Goal: Find specific page/section: Find specific page/section

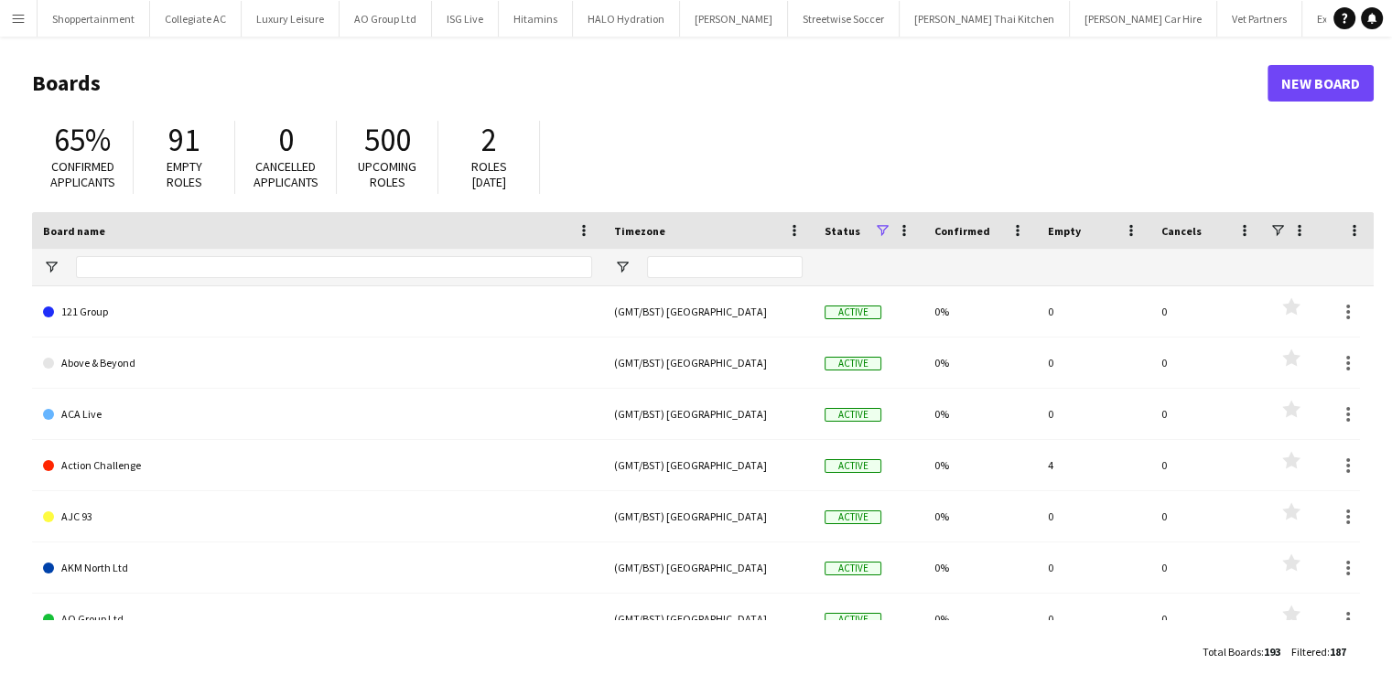
click at [20, 19] on app-icon "Menu" at bounding box center [18, 18] width 15 height 15
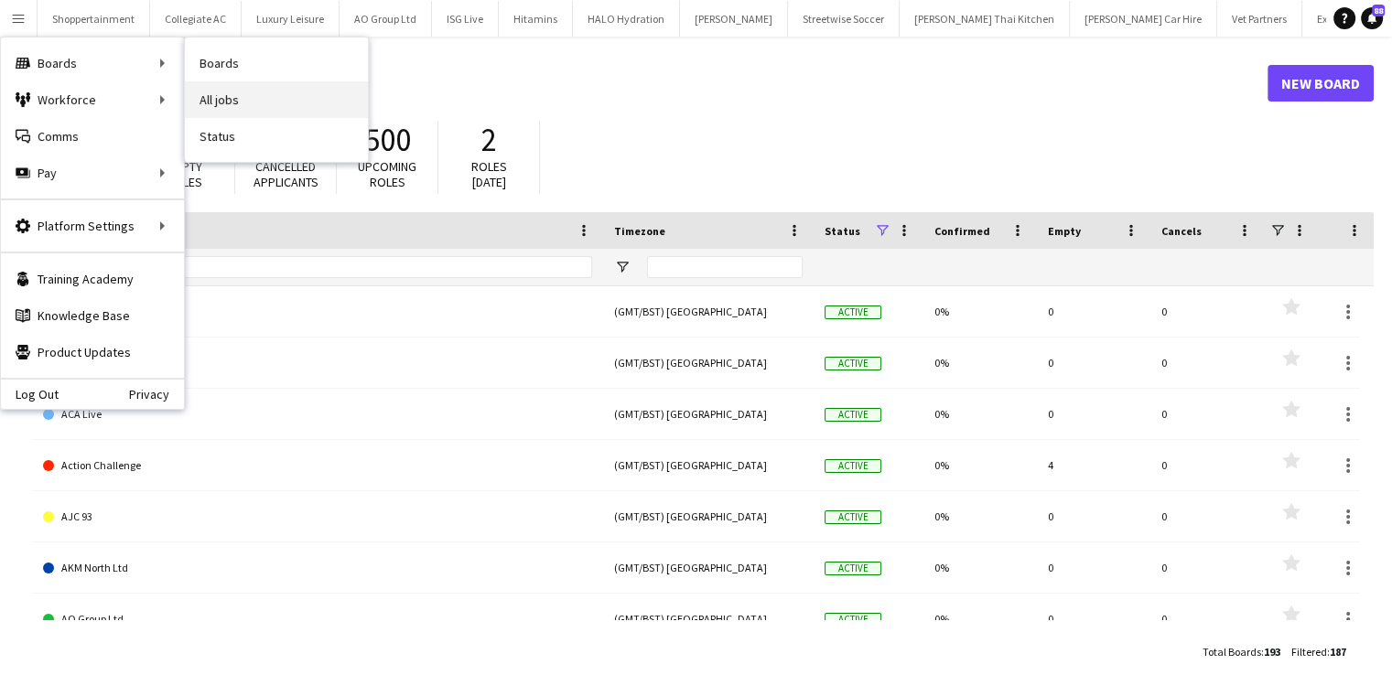
click at [209, 86] on link "All jobs" at bounding box center [276, 99] width 183 height 37
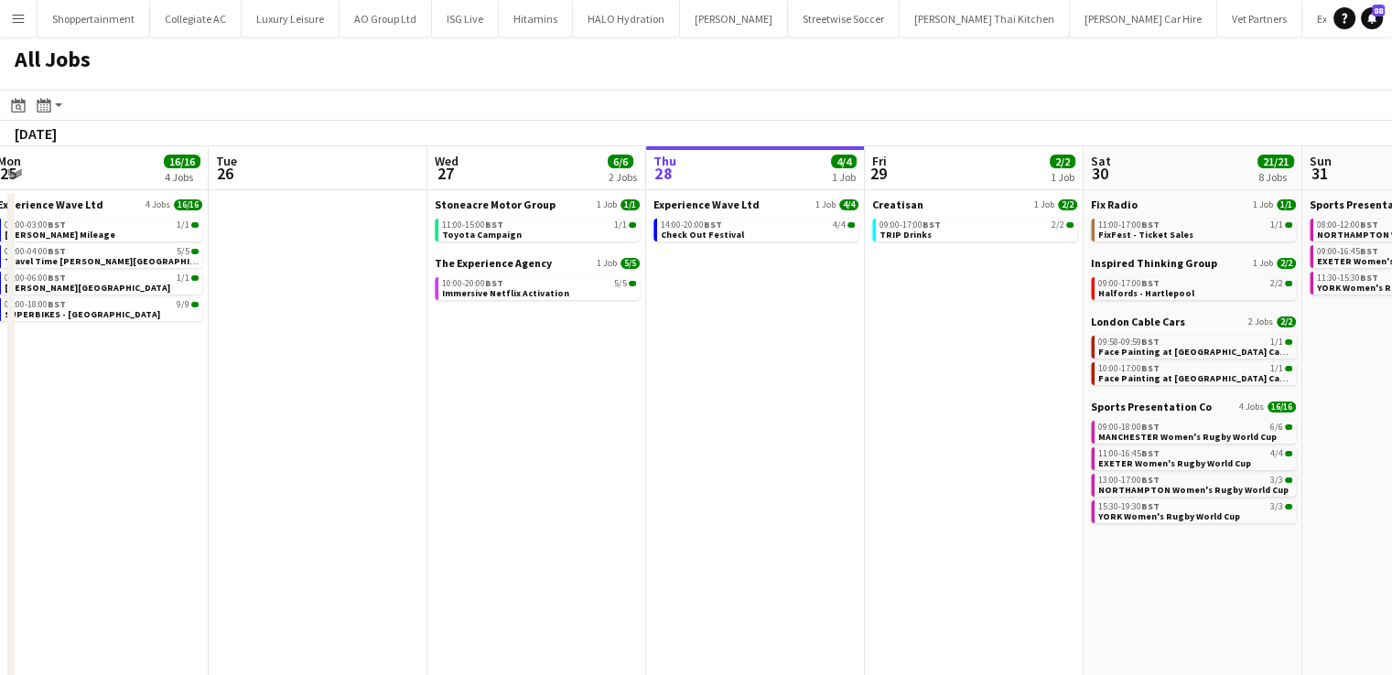
scroll to position [0, 404]
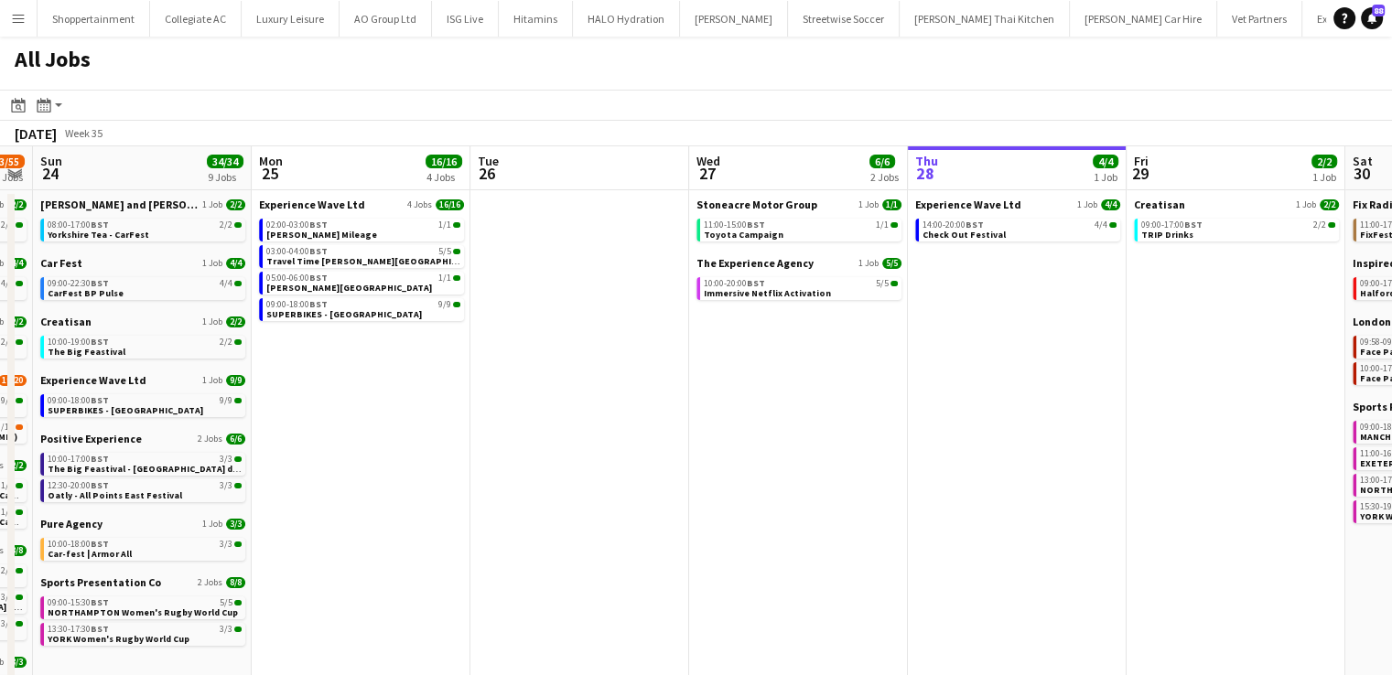
drag, startPoint x: 426, startPoint y: 382, endPoint x: 1115, endPoint y: 500, distance: 699.1
click at [1115, 500] on app-calendar-viewport "Fri 22 32/33 11 Jobs Sat 23 53/55 15 Jobs Sun 24 34/34 9 Jobs Mon 25 16/16 4 Jo…" at bounding box center [696, 531] width 1392 height 770
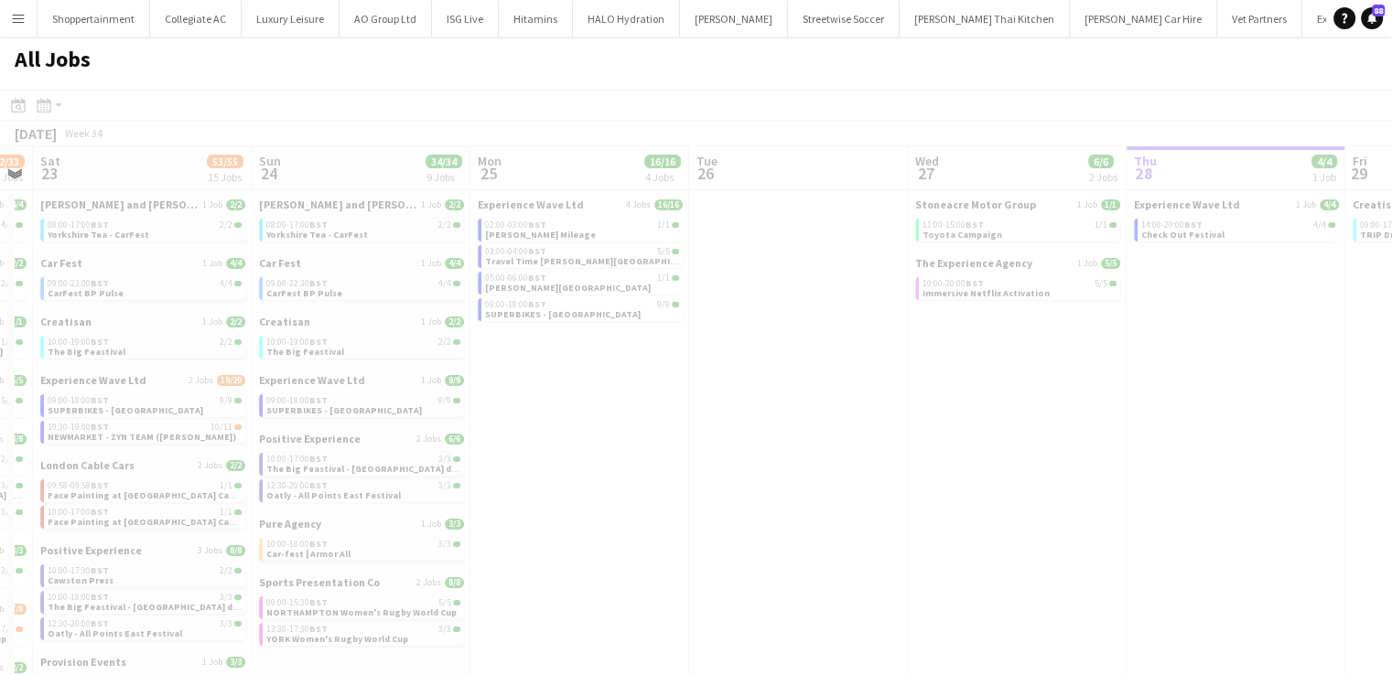
scroll to position [0, 489]
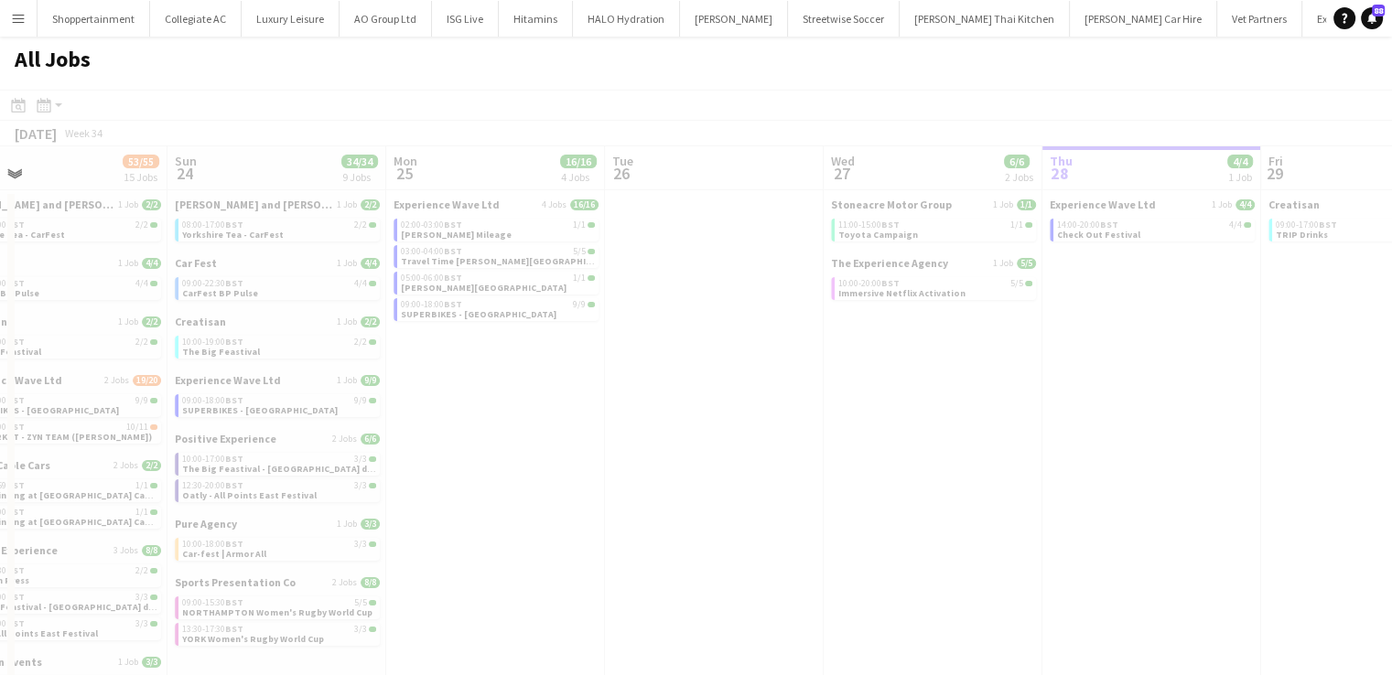
drag, startPoint x: 550, startPoint y: 356, endPoint x: 684, endPoint y: 377, distance: 136.1
click at [742, 398] on app-all-jobs "All Jobs Date picker [DATE] [DATE] [DATE] M [DATE] T [DATE] W [DATE] T [DATE] F…" at bounding box center [696, 477] width 1392 height 880
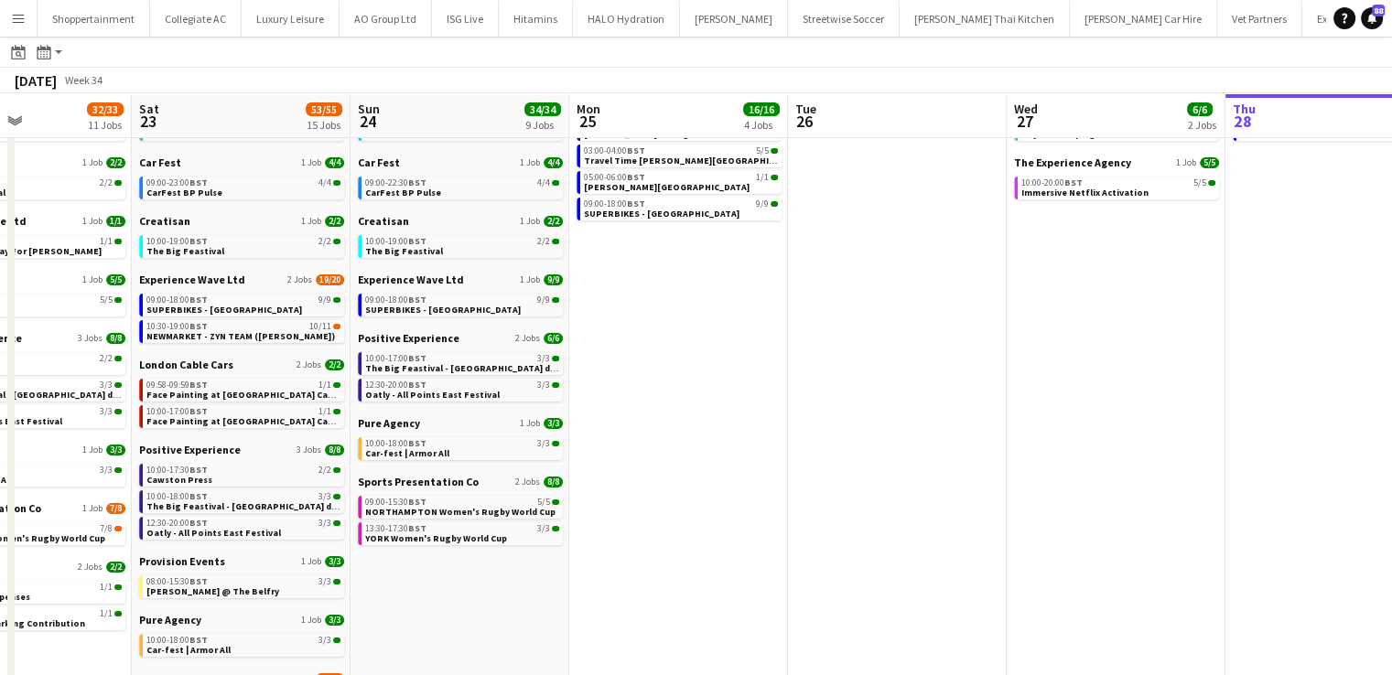
scroll to position [0, 511]
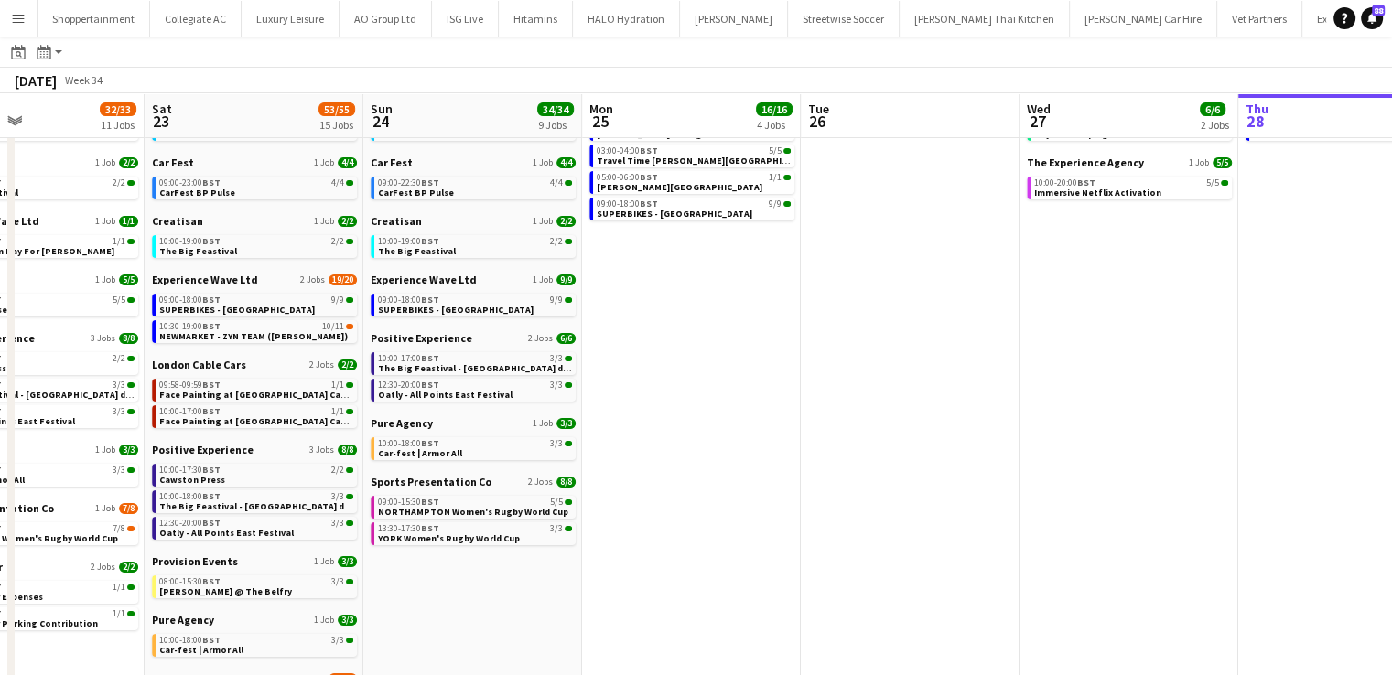
drag, startPoint x: 761, startPoint y: 316, endPoint x: 957, endPoint y: 351, distance: 199.0
click at [957, 351] on app-calendar-viewport "Wed 20 Thu 21 5/5 2 Jobs Fri 22 32/33 11 Jobs Sat 23 53/55 15 Jobs Sun 24 34/34…" at bounding box center [696, 403] width 1392 height 825
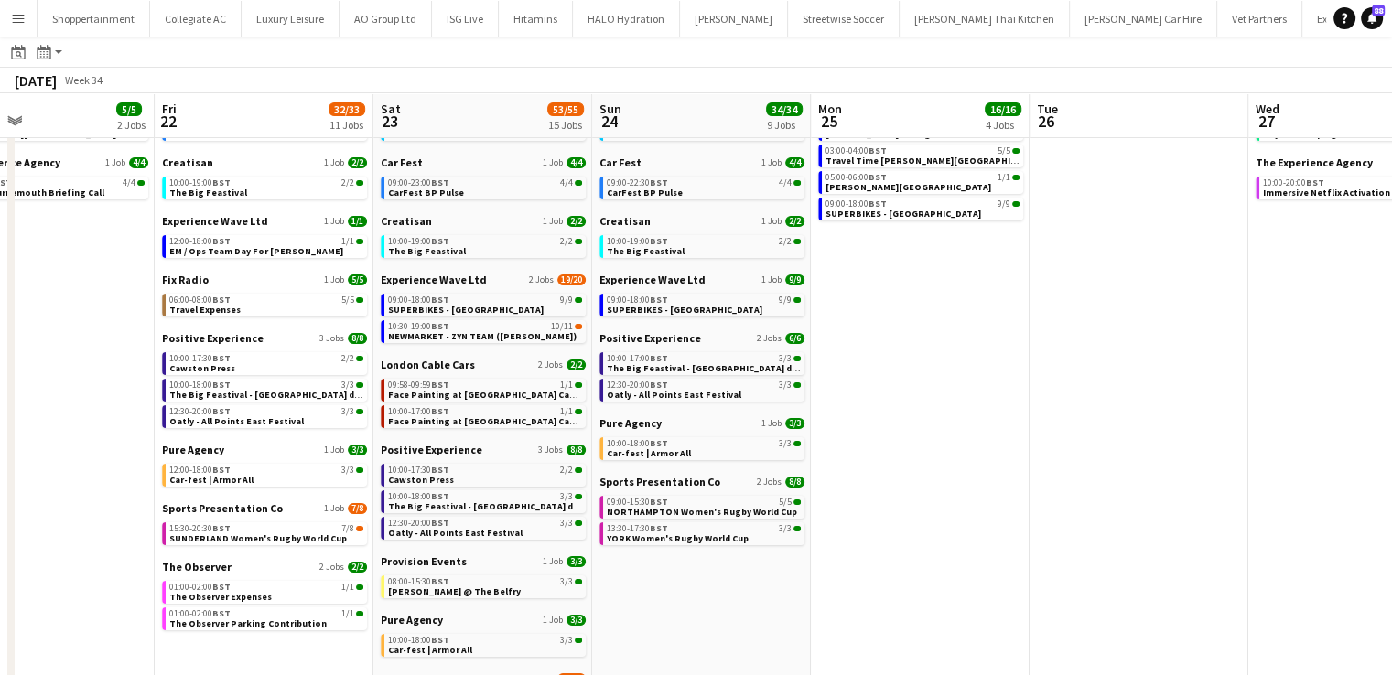
scroll to position [0, 493]
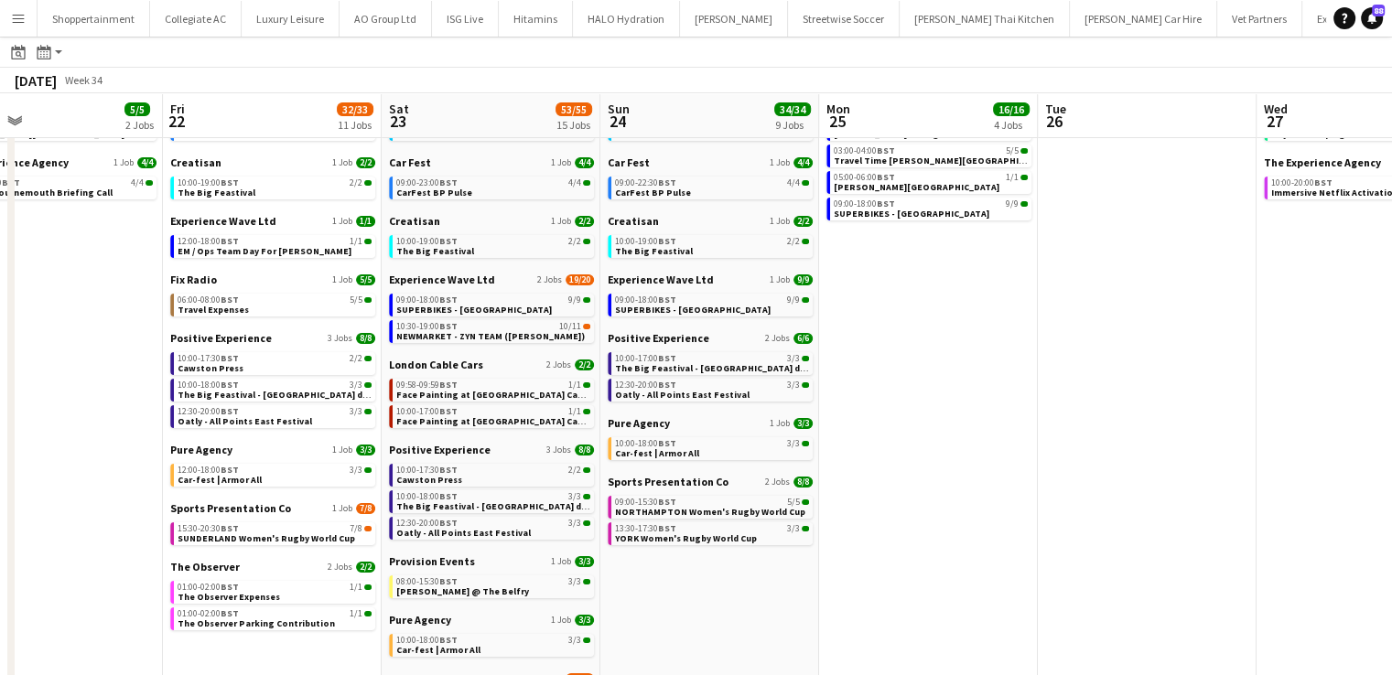
drag, startPoint x: 70, startPoint y: 464, endPoint x: 307, endPoint y: 517, distance: 242.8
click at [307, 517] on app-calendar-viewport "Tue 19 9/9 1 Job Wed 20 Thu 21 5/5 2 Jobs Fri 22 32/33 11 Jobs Sat 23 53/55 15 …" at bounding box center [696, 403] width 1392 height 825
